Goal: Task Accomplishment & Management: Complete application form

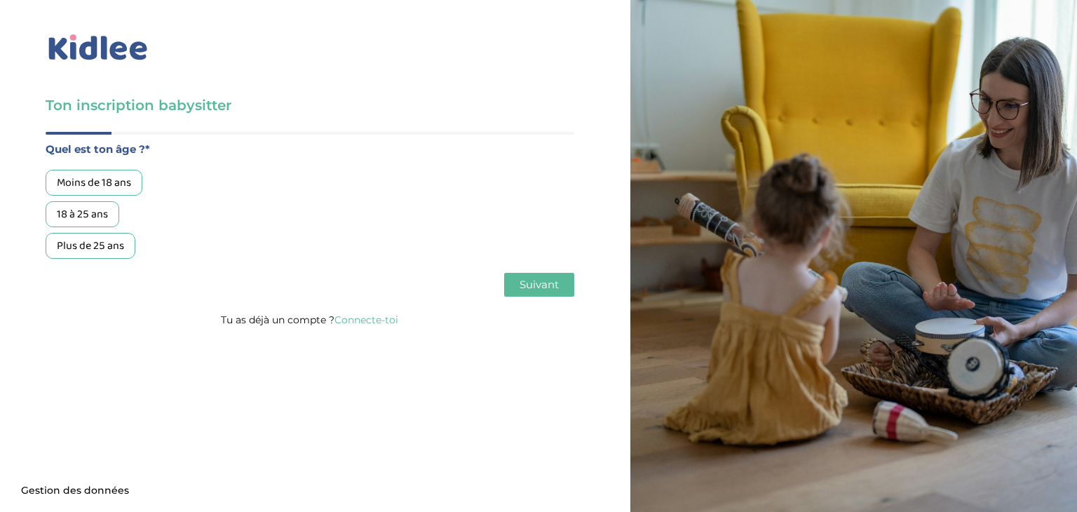
click at [62, 212] on div "18 à 25 ans" at bounding box center [83, 214] width 74 height 26
click at [527, 285] on span "Suivant" at bounding box center [539, 284] width 39 height 13
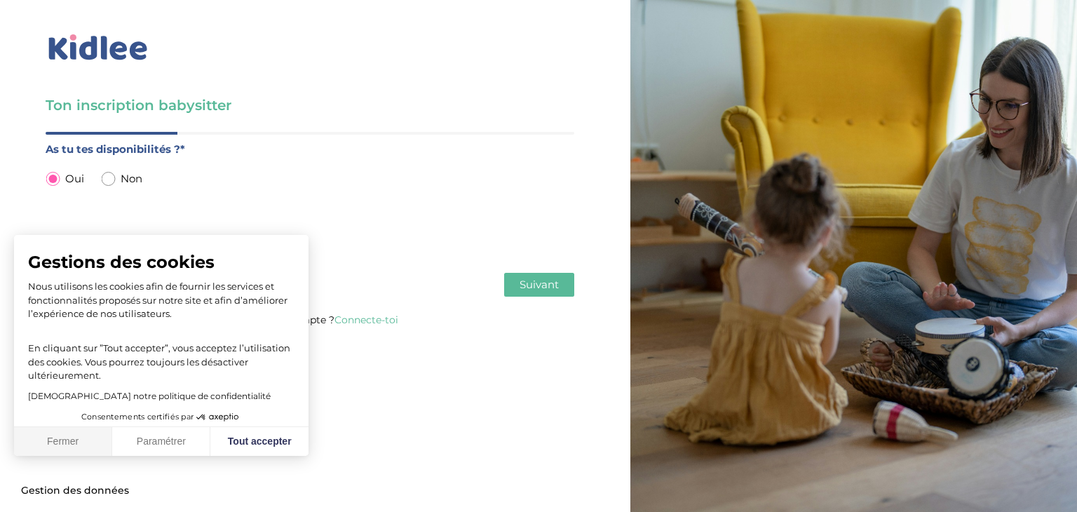
click at [73, 443] on button "Fermer" at bounding box center [63, 441] width 98 height 29
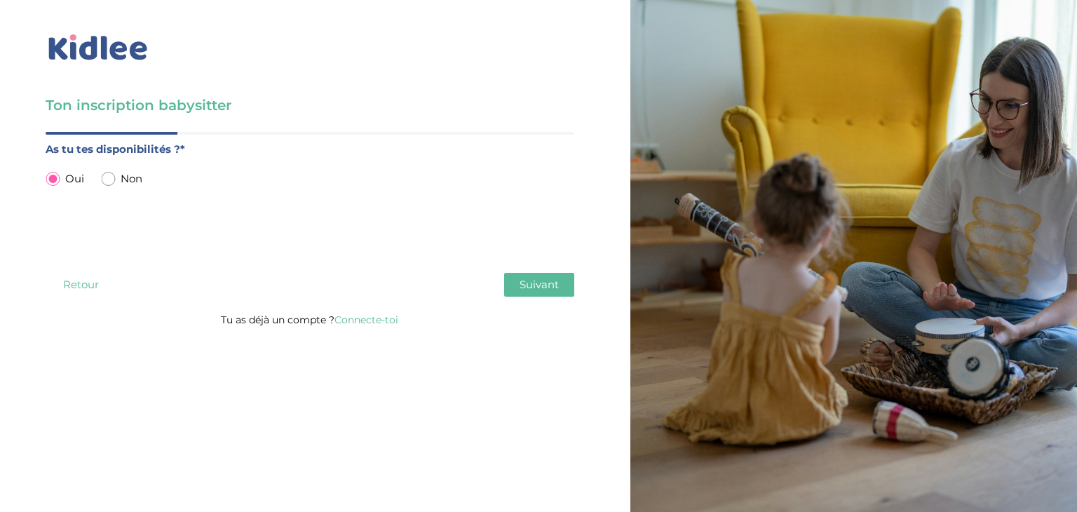
click at [526, 292] on button "Suivant" at bounding box center [539, 285] width 70 height 24
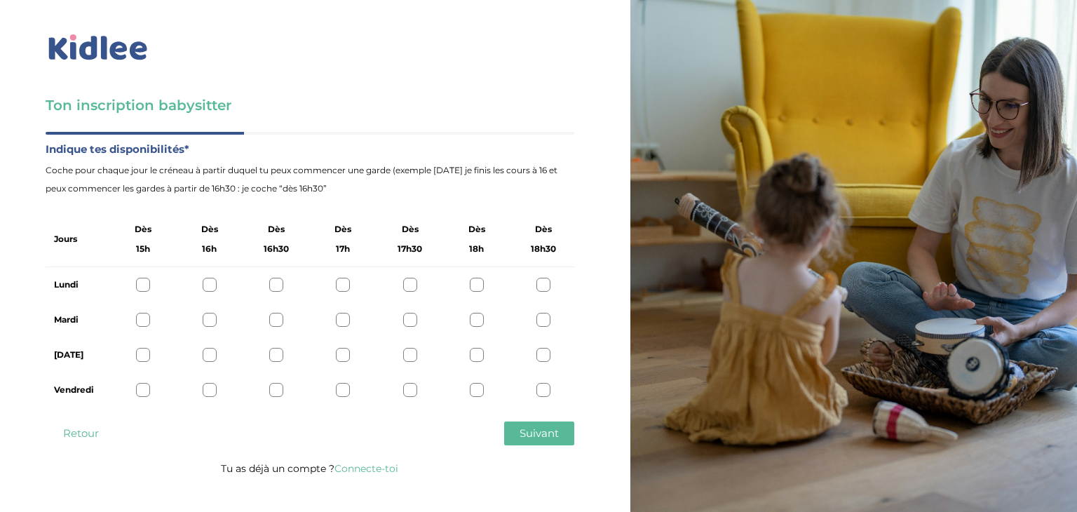
click at [149, 390] on div at bounding box center [143, 390] width 14 height 14
click at [207, 393] on div at bounding box center [210, 390] width 14 height 14
click at [144, 393] on div at bounding box center [143, 390] width 14 height 14
click at [543, 285] on div at bounding box center [543, 285] width 14 height 14
click at [541, 357] on div at bounding box center [543, 355] width 14 height 14
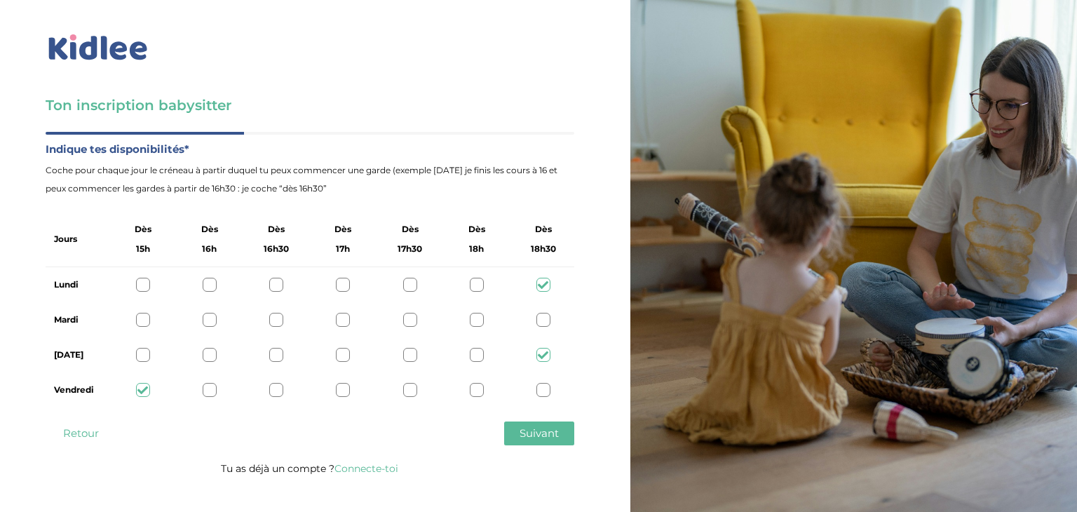
click at [542, 320] on div at bounding box center [543, 320] width 14 height 14
click at [537, 428] on span "Suivant" at bounding box center [539, 432] width 39 height 13
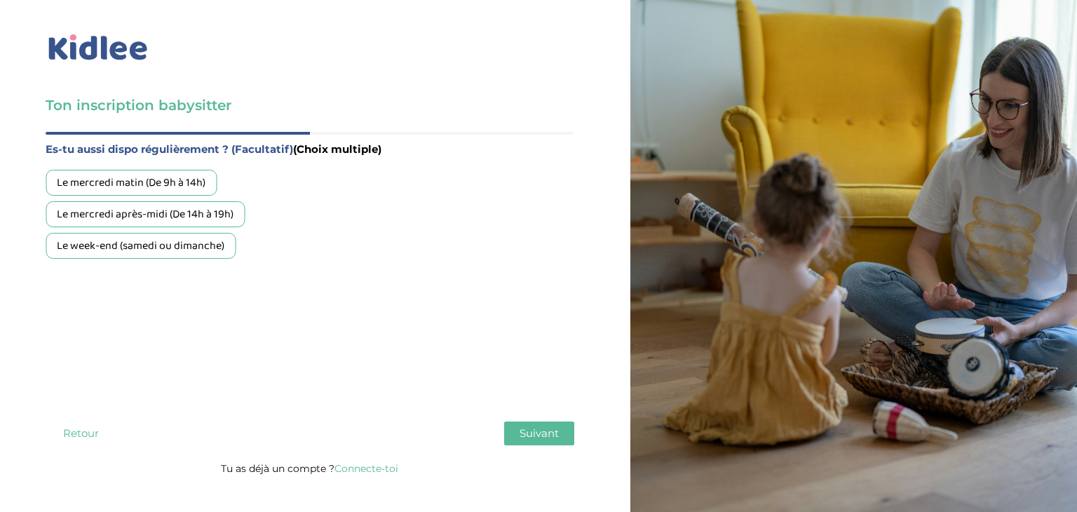
click at [91, 250] on div "Le week-end (samedi ou dimanche)" at bounding box center [141, 246] width 190 height 26
click at [531, 437] on span "Suivant" at bounding box center [539, 432] width 39 height 13
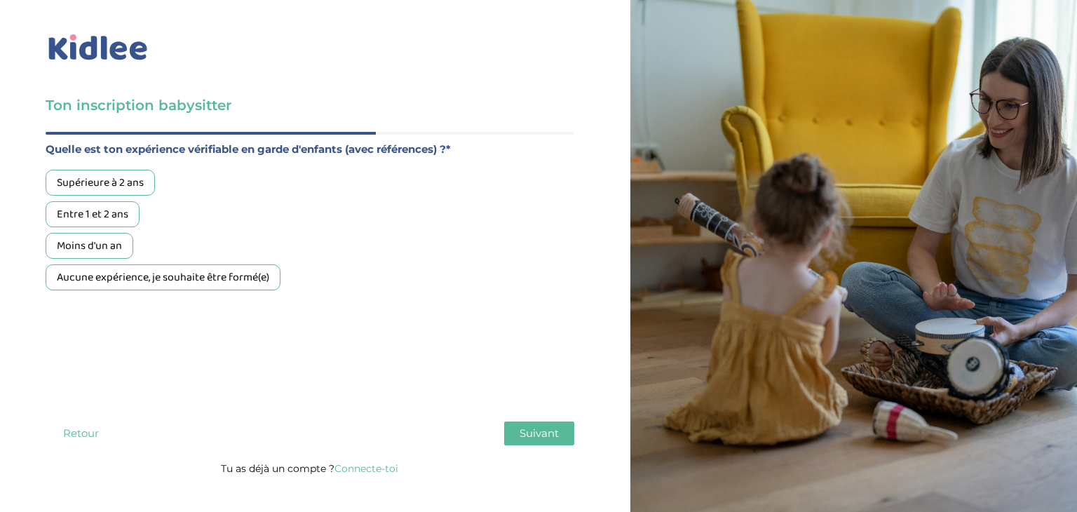
click at [129, 175] on div "Supérieure à 2 ans" at bounding box center [100, 183] width 109 height 26
click at [193, 287] on div "Aucune expérience, je souhaite être formé(e)" at bounding box center [163, 277] width 235 height 26
click at [534, 432] on span "Suivant" at bounding box center [539, 432] width 39 height 13
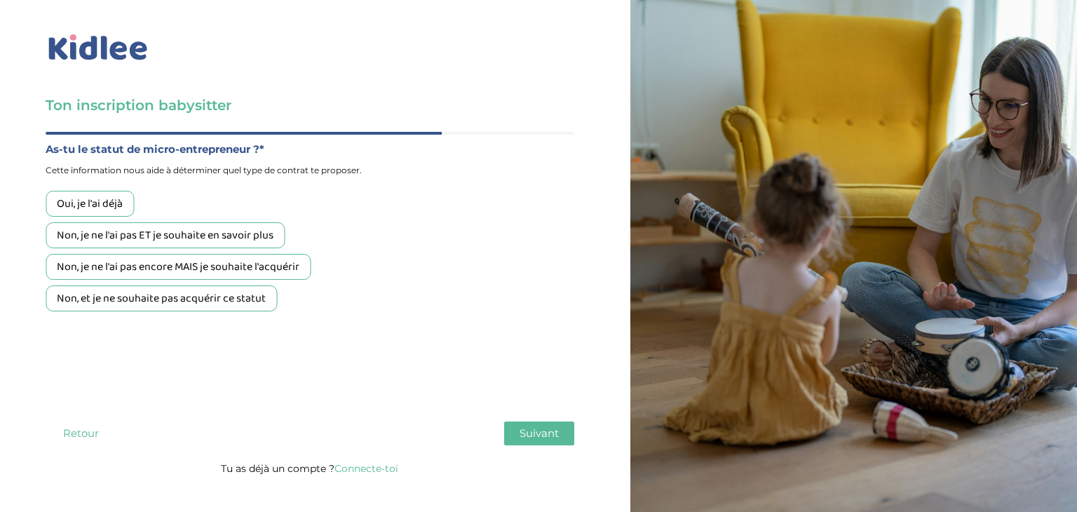
click at [172, 304] on div "Non, et je ne souhaite pas acquérir ce statut" at bounding box center [161, 298] width 231 height 26
click at [540, 439] on span "Suivant" at bounding box center [539, 432] width 39 height 13
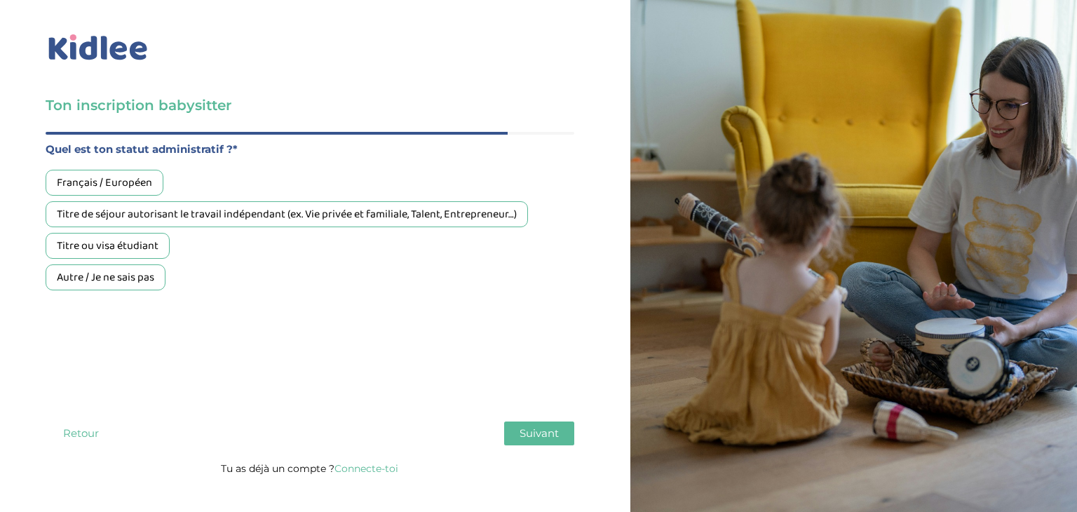
click at [93, 184] on div "Français / Européen" at bounding box center [105, 183] width 118 height 26
click at [78, 245] on div "Titre ou visa étudiant" at bounding box center [108, 246] width 124 height 26
click at [83, 177] on div "Français / Européen" at bounding box center [105, 183] width 118 height 26
click at [524, 433] on span "Suivant" at bounding box center [539, 432] width 39 height 13
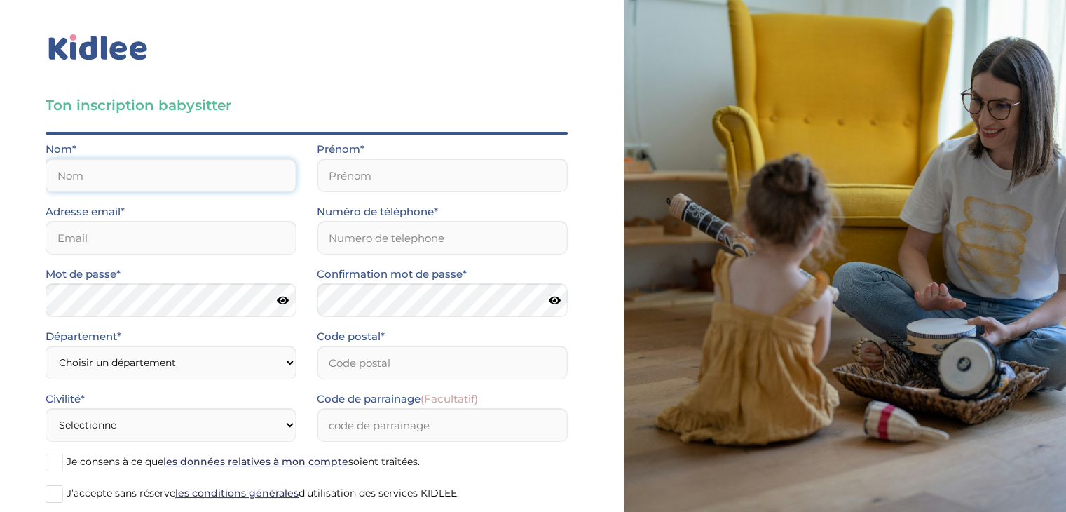
click at [161, 178] on input "text" at bounding box center [171, 175] width 250 height 34
type input "LAINE"
click at [334, 170] on input "text" at bounding box center [442, 175] width 250 height 34
type input "Charlotte"
click at [210, 241] on input "email" at bounding box center [171, 238] width 250 height 34
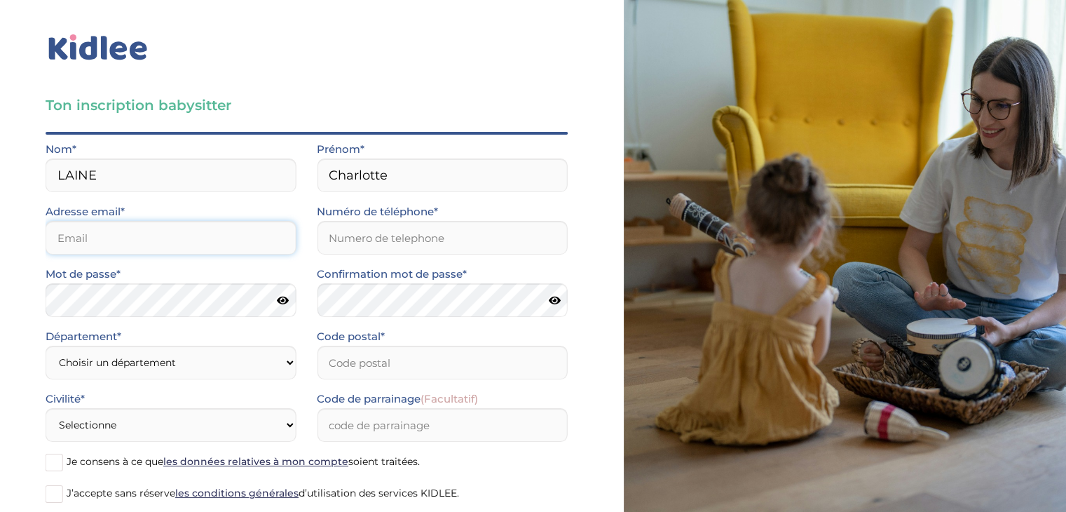
type input "charlottelaine@orange.fr"
click at [353, 236] on input "Numéro de téléphone*" at bounding box center [442, 238] width 250 height 34
type input "0780475028"
click at [205, 349] on select "Choisir un département Paris (75) Hauts-de-Seine (92) Yvelines (78) Val-de-Marn…" at bounding box center [171, 363] width 250 height 34
select select "75"
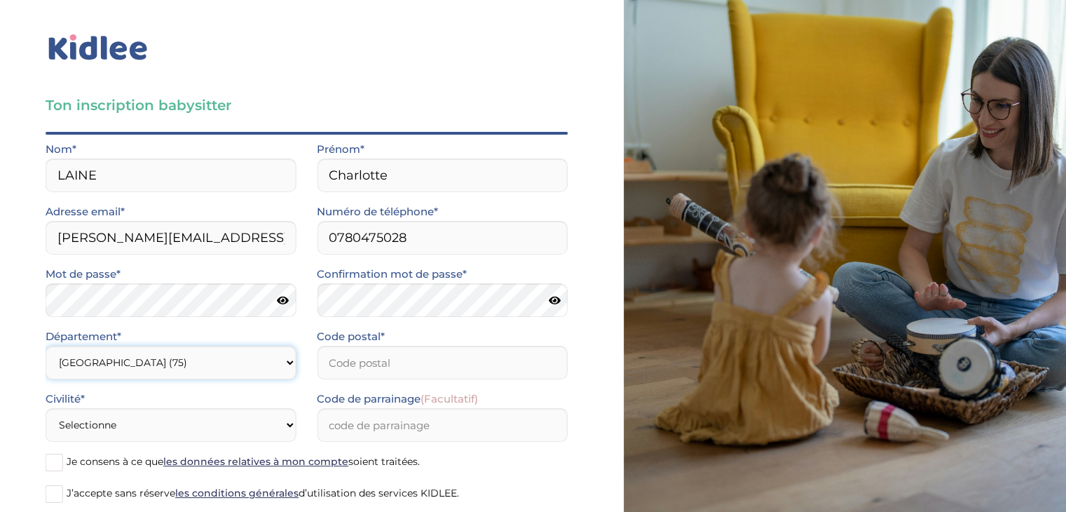
click at [46, 346] on select "Choisir un département Paris (75) Hauts-de-Seine (92) Yvelines (78) Val-de-Marn…" at bounding box center [171, 363] width 250 height 34
click at [334, 353] on input "Code postal*" at bounding box center [442, 363] width 250 height 34
type input "75017"
click at [212, 433] on select "Selectionne Mr Mme" at bounding box center [171, 425] width 250 height 34
select select "1"
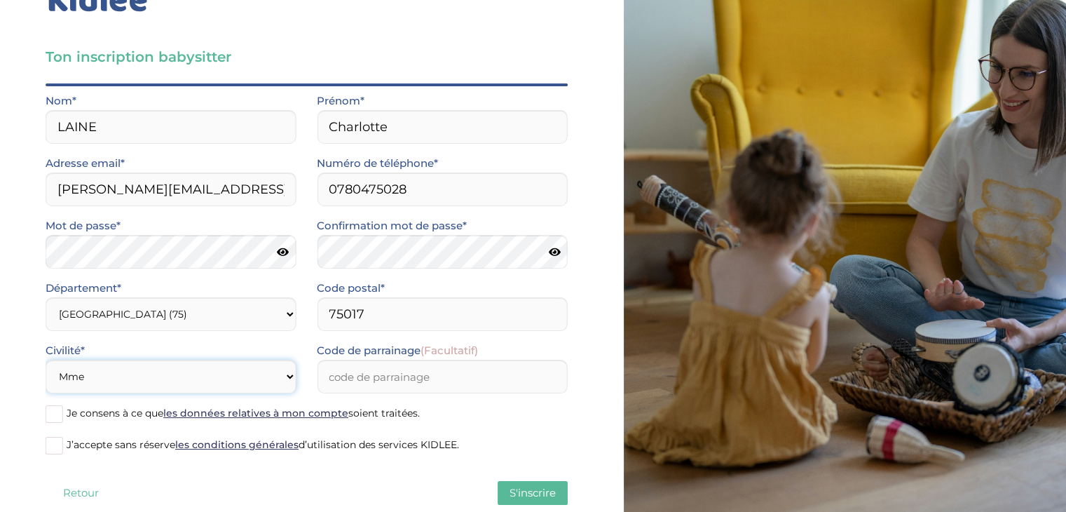
scroll to position [48, 0]
click at [188, 372] on select "Selectionne Mr Mme" at bounding box center [171, 377] width 250 height 34
click at [46, 360] on select "Selectionne Mr Mme" at bounding box center [171, 377] width 250 height 34
click at [389, 382] on input "Code de parrainage (Facultatif)" at bounding box center [442, 377] width 250 height 34
click at [56, 418] on span at bounding box center [55, 414] width 18 height 18
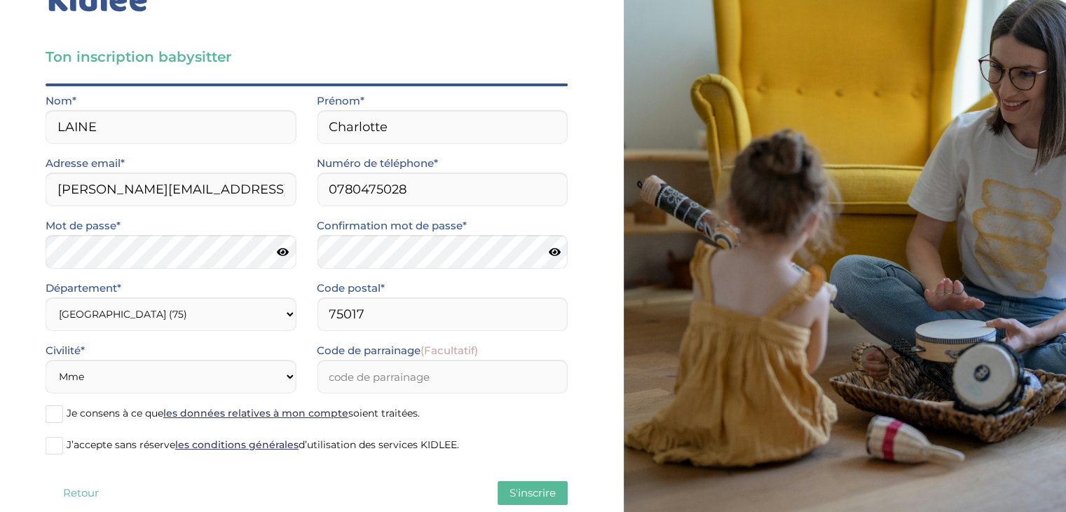
click at [0, 0] on input "Je consens à ce que les données relatives à mon compte soient traitées." at bounding box center [0, 0] width 0 height 0
click at [56, 441] on span at bounding box center [55, 446] width 18 height 18
click at [0, 0] on input "J’accepte sans réserve les conditions générales d’utilisation des services KIDL…" at bounding box center [0, 0] width 0 height 0
click at [531, 490] on span "S'inscrire" at bounding box center [533, 492] width 46 height 13
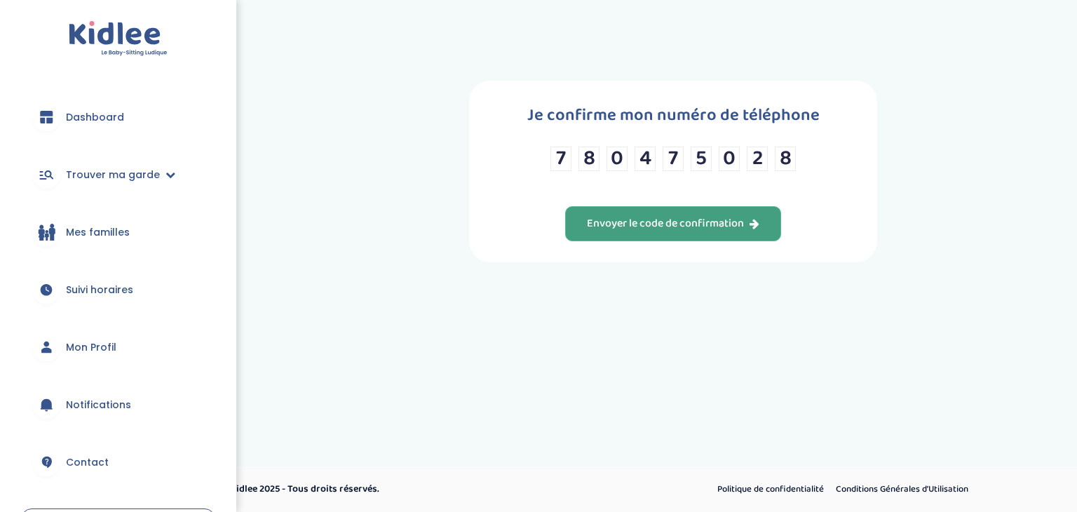
click at [633, 239] on button "Envoyer le code de confirmation" at bounding box center [673, 223] width 216 height 35
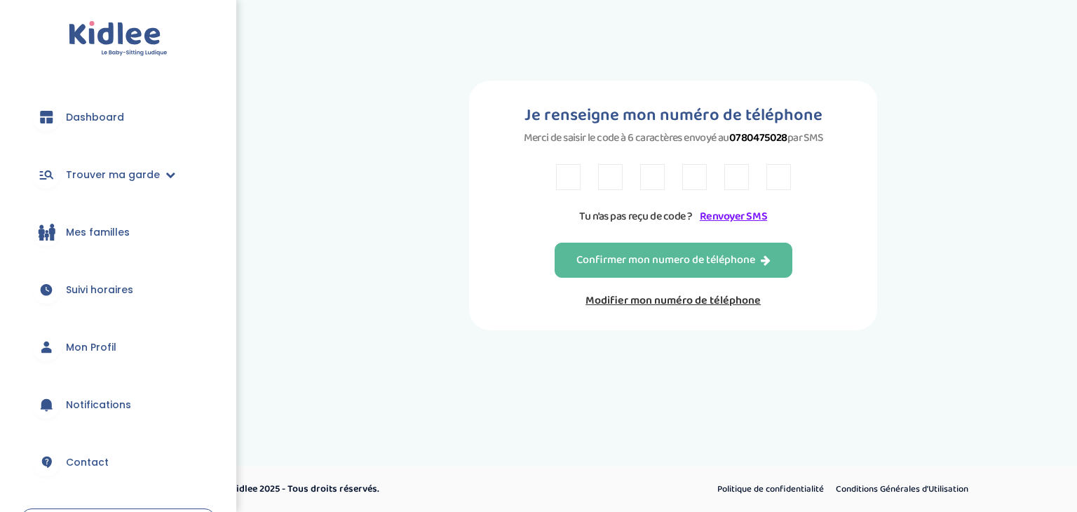
click at [569, 182] on input "text" at bounding box center [568, 177] width 25 height 26
type input "B"
type input "9"
type input "Z"
type input "2"
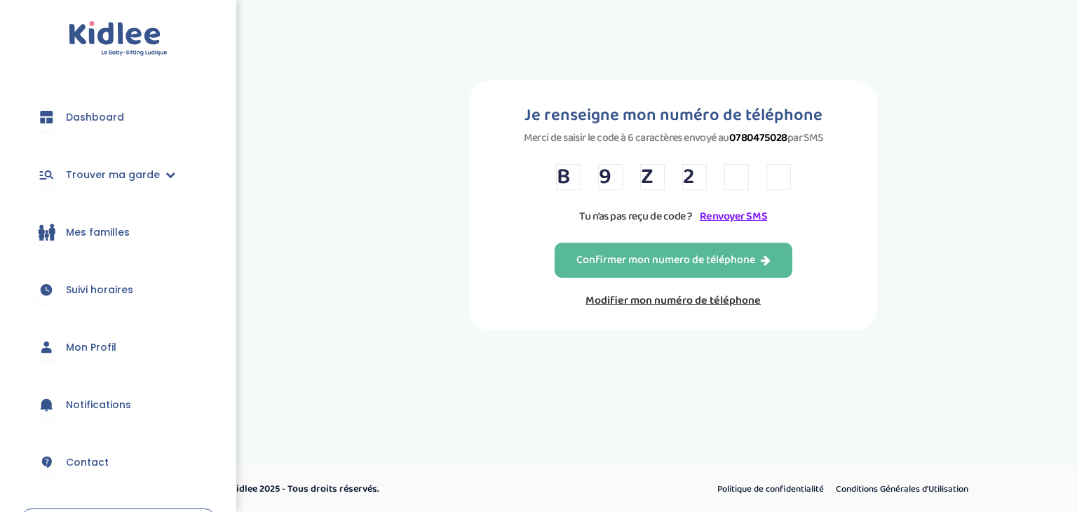
type input "Y"
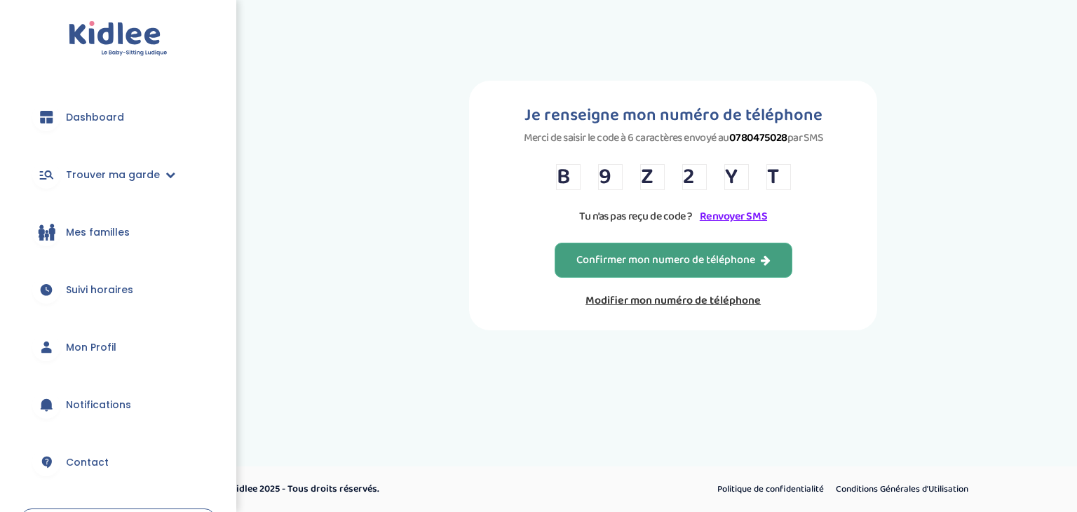
type input "T"
click at [592, 256] on div "Confirmer mon numero de téléphone" at bounding box center [673, 260] width 194 height 16
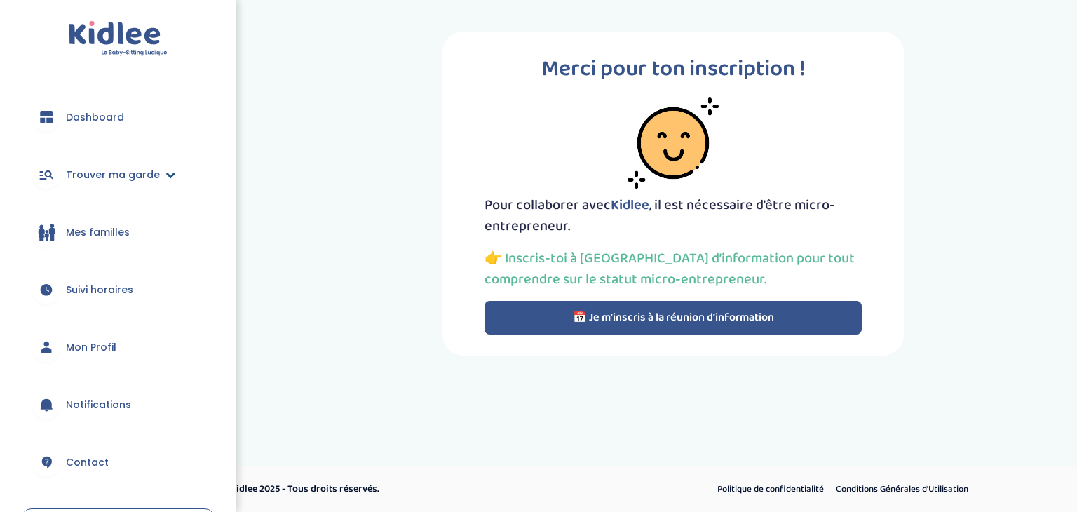
click at [99, 165] on link "Trouver ma garde" at bounding box center [118, 174] width 194 height 50
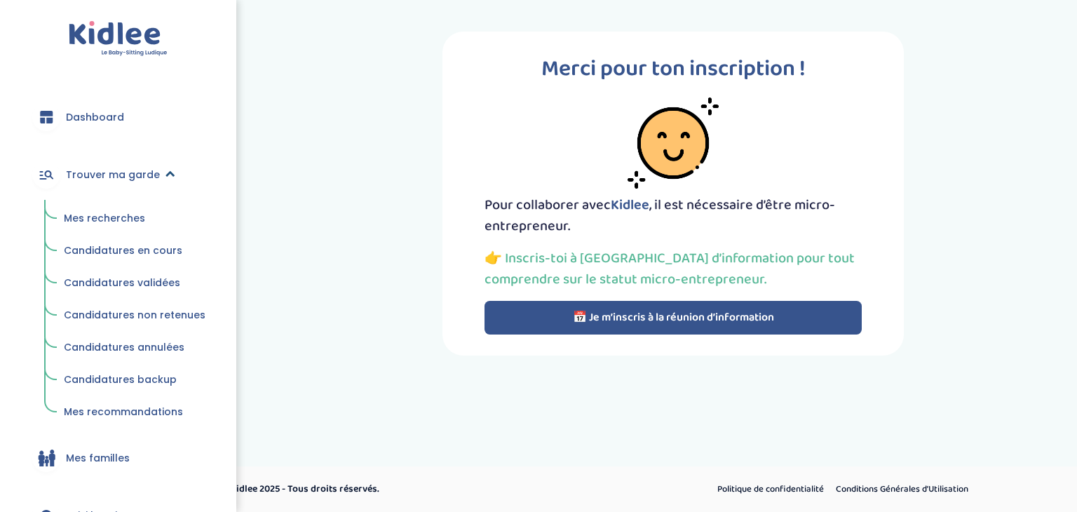
click at [100, 168] on span "Trouver ma garde" at bounding box center [113, 175] width 94 height 15
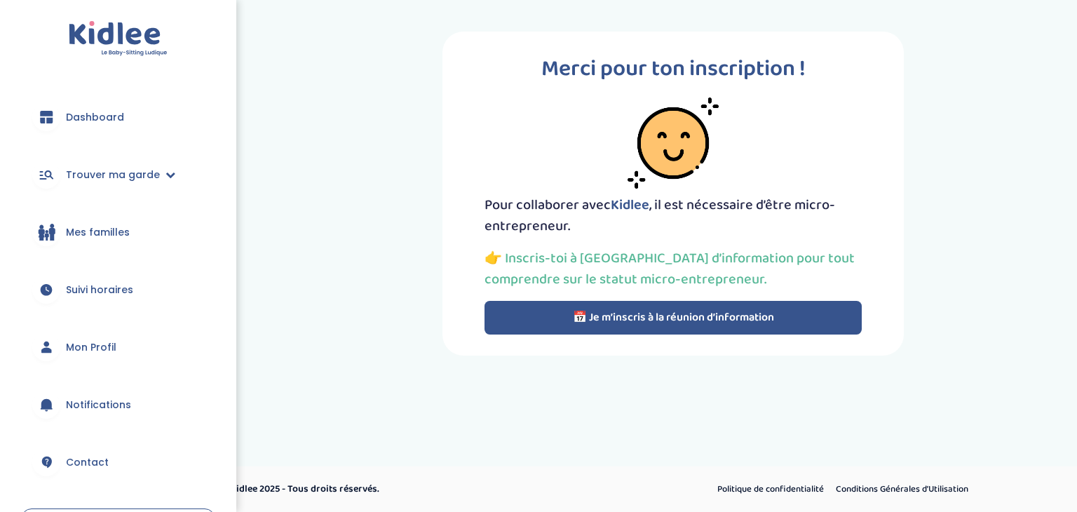
click at [83, 340] on span "Mon Profil" at bounding box center [91, 347] width 50 height 15
click at [98, 182] on link "Trouver ma garde" at bounding box center [118, 174] width 194 height 50
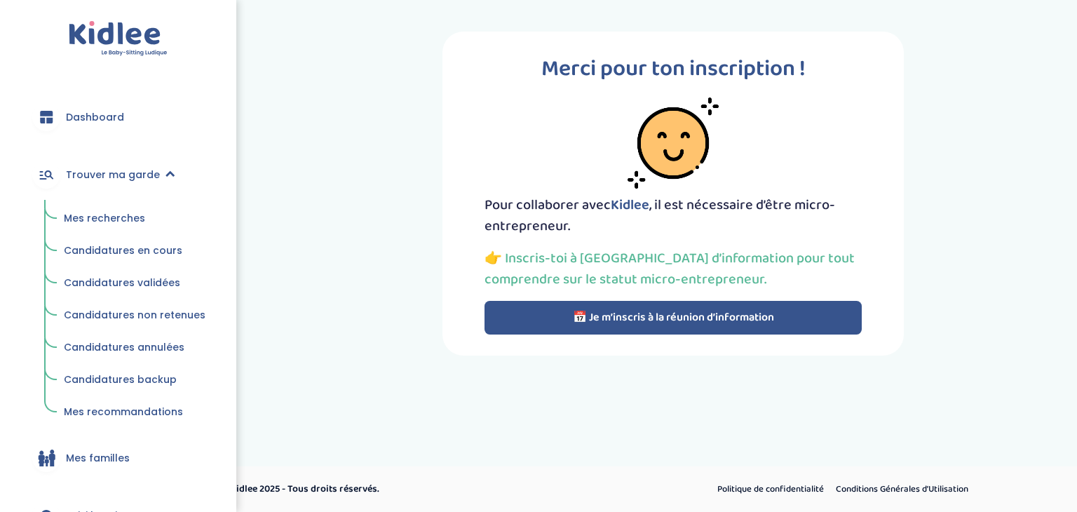
click at [98, 215] on span "Mes recherches" at bounding box center [104, 218] width 81 height 14
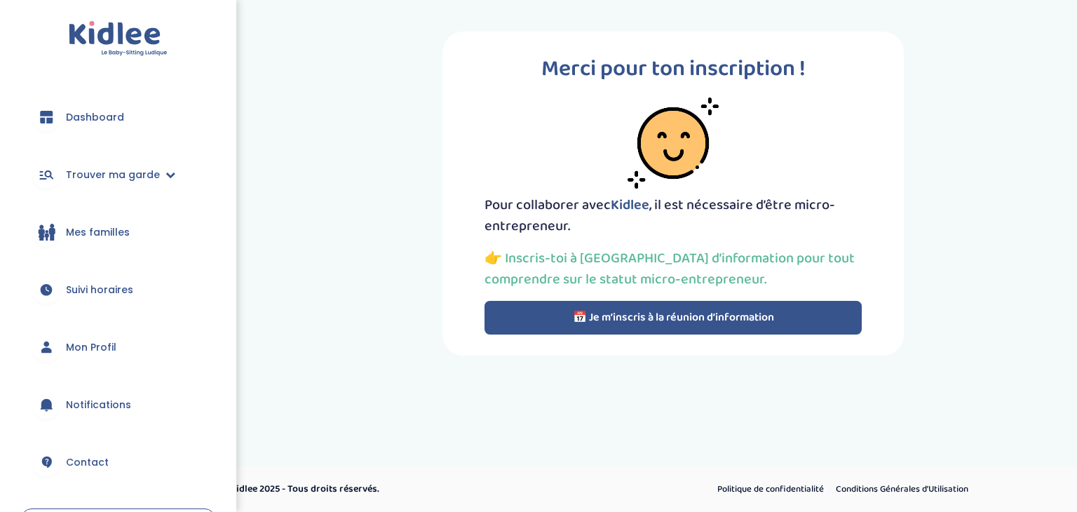
click at [572, 317] on button "📅 Je m’inscris à la réunion d’information" at bounding box center [673, 318] width 377 height 34
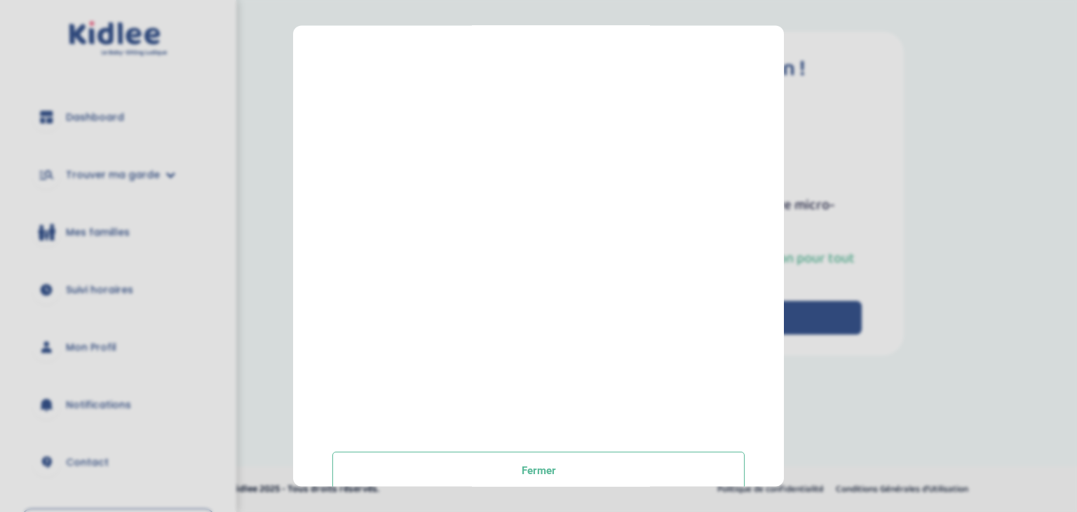
scroll to position [232, 0]
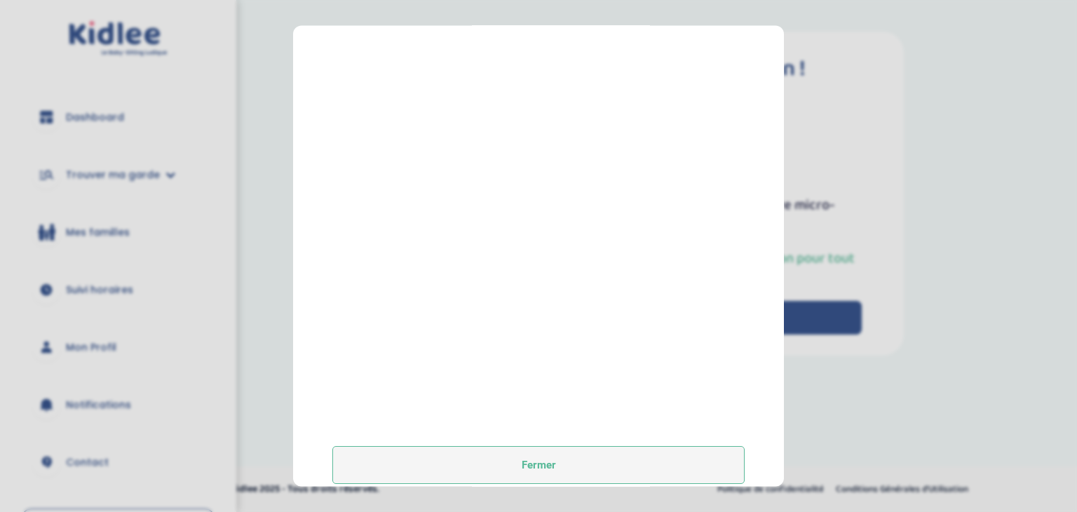
click at [554, 469] on button "Fermer" at bounding box center [538, 466] width 412 height 38
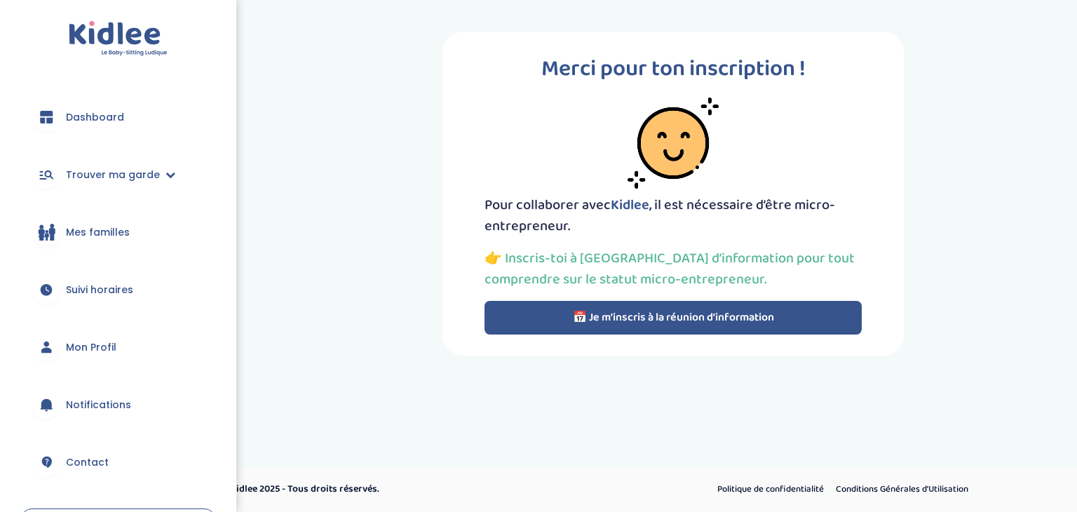
click at [533, 319] on button "📅 Je m’inscris à la réunion d’information" at bounding box center [673, 318] width 377 height 34
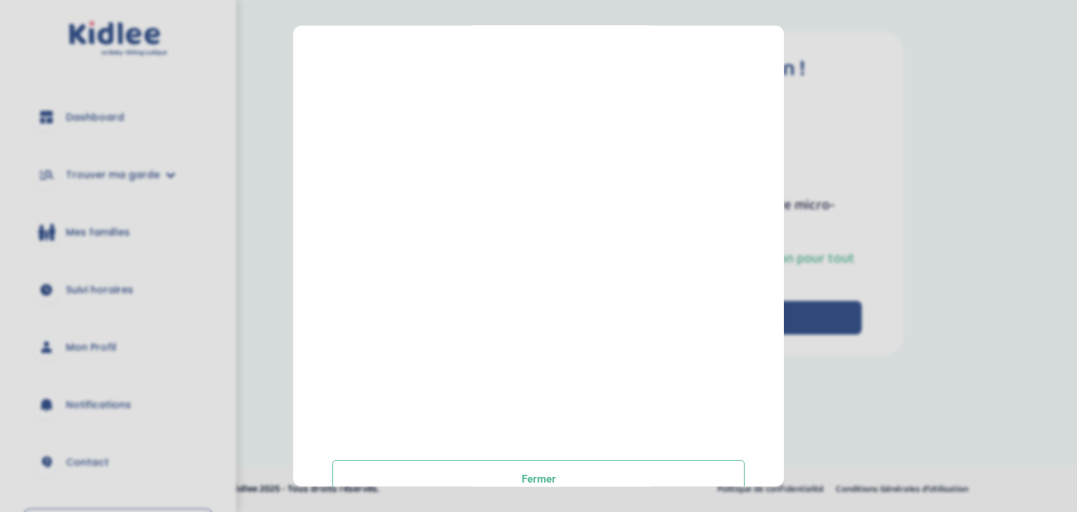
scroll to position [210, 0]
drag, startPoint x: 778, startPoint y: 290, endPoint x: 798, endPoint y: 301, distance: 23.2
click at [798, 301] on section "Prendre rendez-vous Fermer" at bounding box center [538, 256] width 1077 height 512
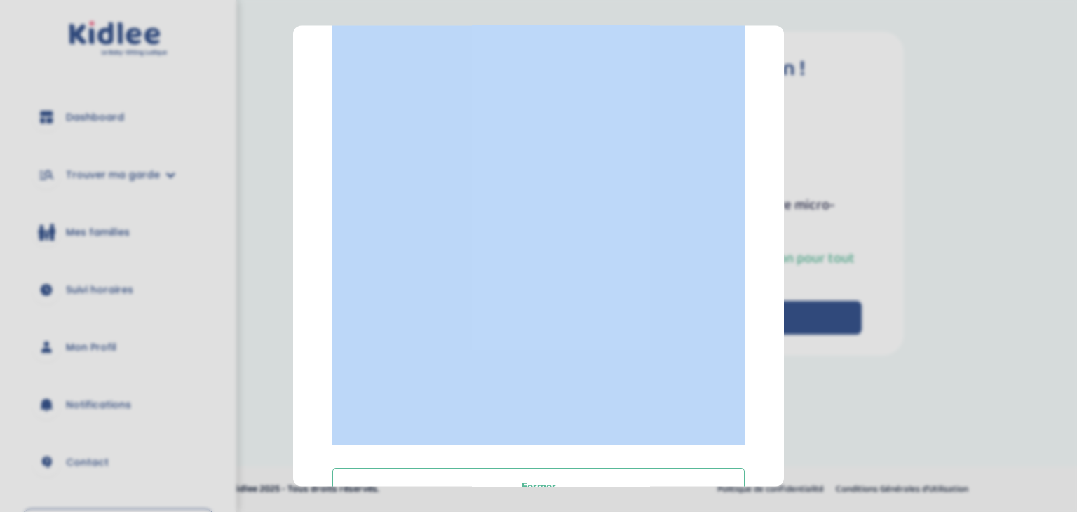
drag, startPoint x: 784, startPoint y: 299, endPoint x: 780, endPoint y: 341, distance: 42.3
click at [780, 341] on section "Prendre rendez-vous Fermer" at bounding box center [538, 256] width 1077 height 512
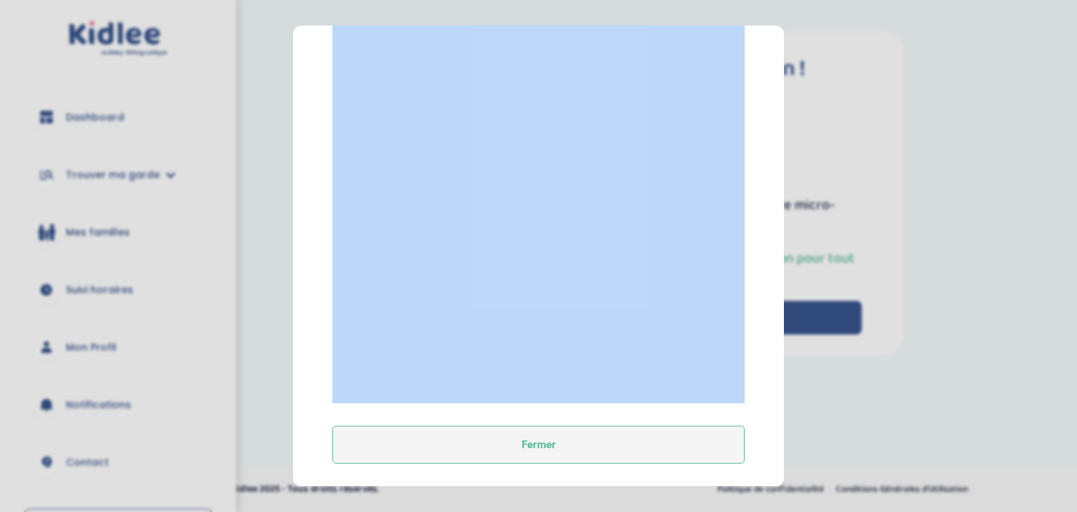
click at [631, 444] on button "Fermer" at bounding box center [538, 445] width 412 height 38
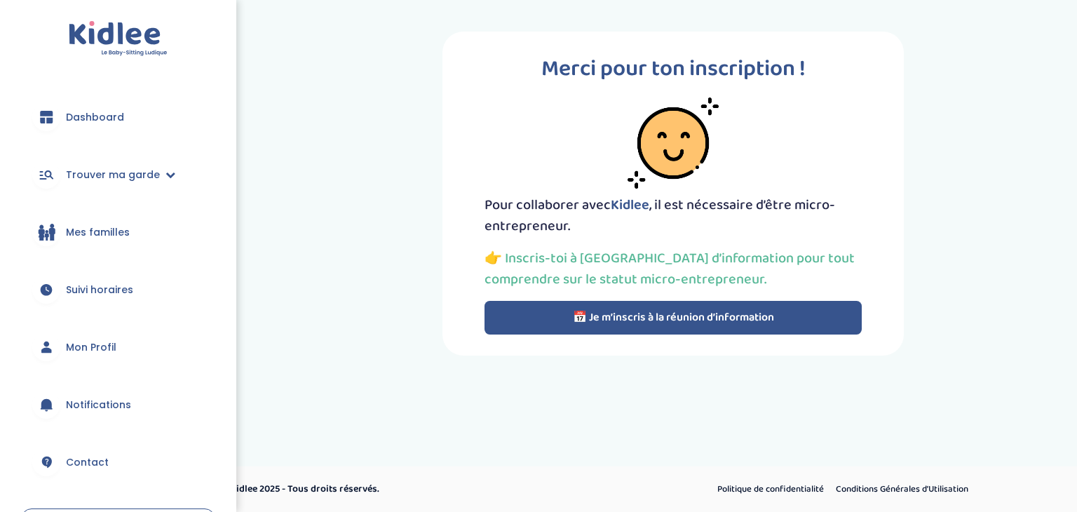
click at [104, 404] on span "Notifications" at bounding box center [98, 405] width 65 height 15
click at [102, 353] on span "Mon Profil" at bounding box center [91, 347] width 50 height 15
click at [81, 180] on span "Trouver ma garde" at bounding box center [113, 175] width 94 height 15
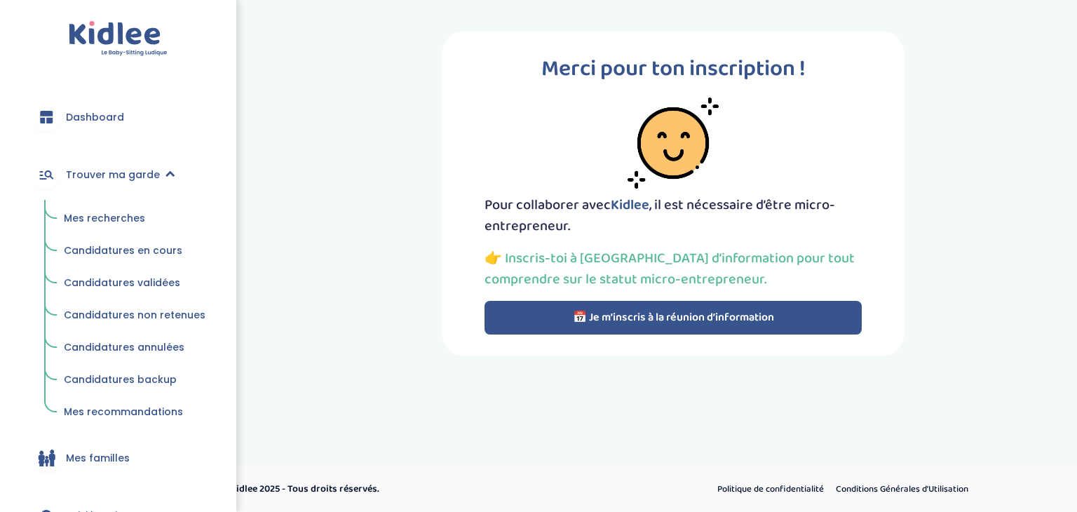
click at [90, 214] on span "Mes recherches" at bounding box center [104, 218] width 81 height 14
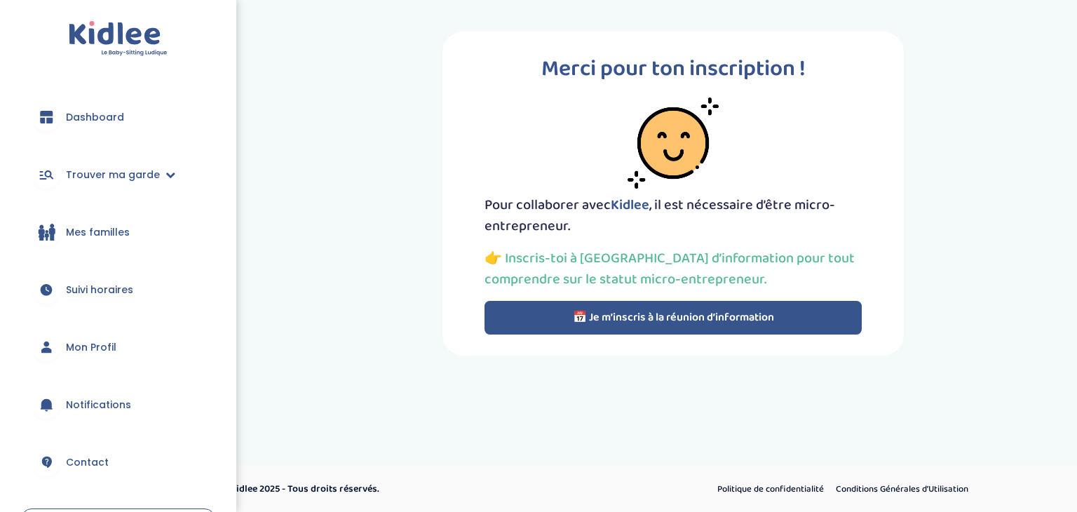
click at [69, 102] on link "Dashboard" at bounding box center [118, 117] width 194 height 50
click at [550, 330] on button "📅 Je m’inscris à la réunion d’information" at bounding box center [673, 318] width 377 height 34
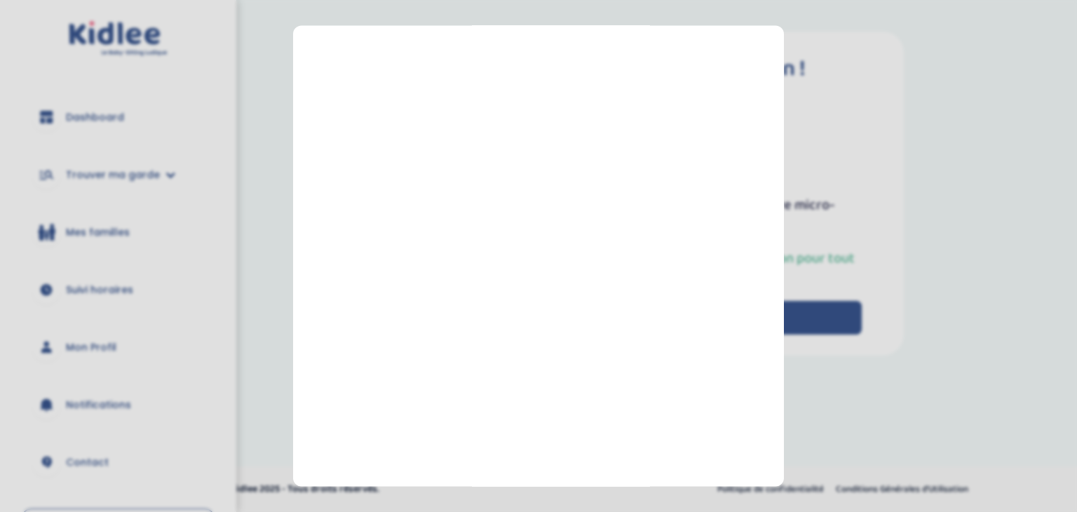
scroll to position [230, 0]
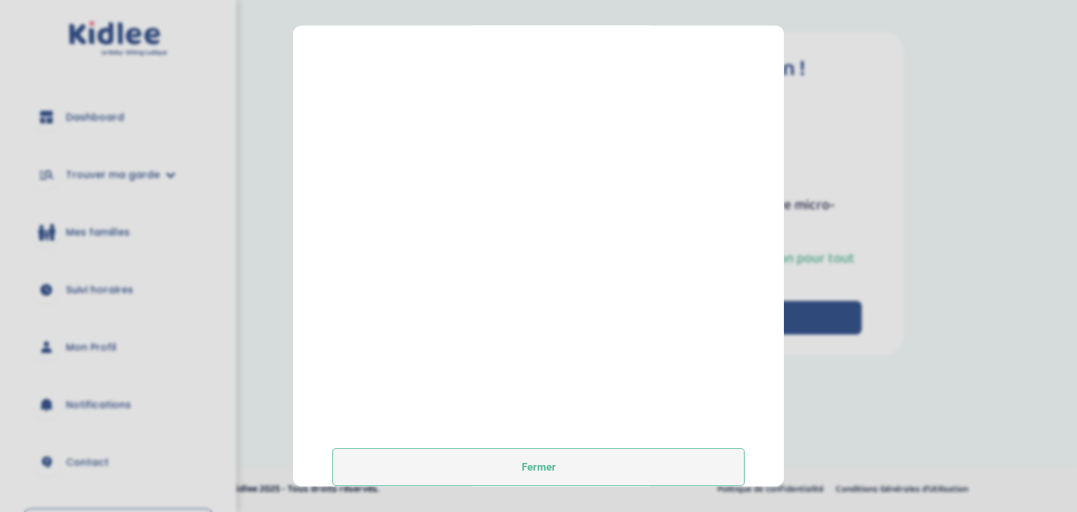
click at [617, 474] on button "Fermer" at bounding box center [538, 468] width 412 height 38
